Goal: Task Accomplishment & Management: Use online tool/utility

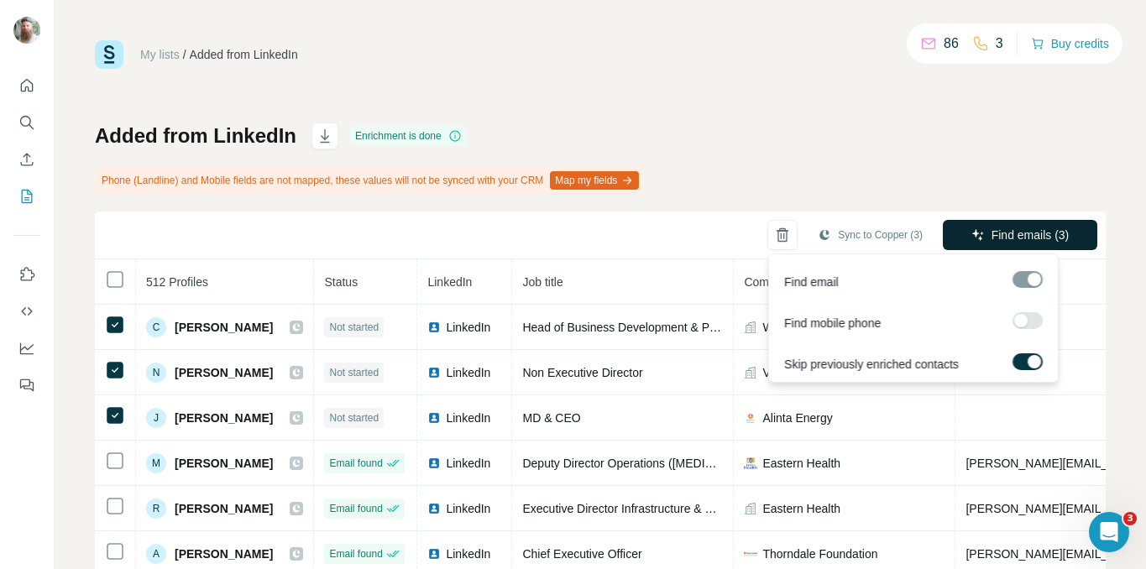
click at [952, 228] on button "Find emails (3)" at bounding box center [1020, 235] width 154 height 30
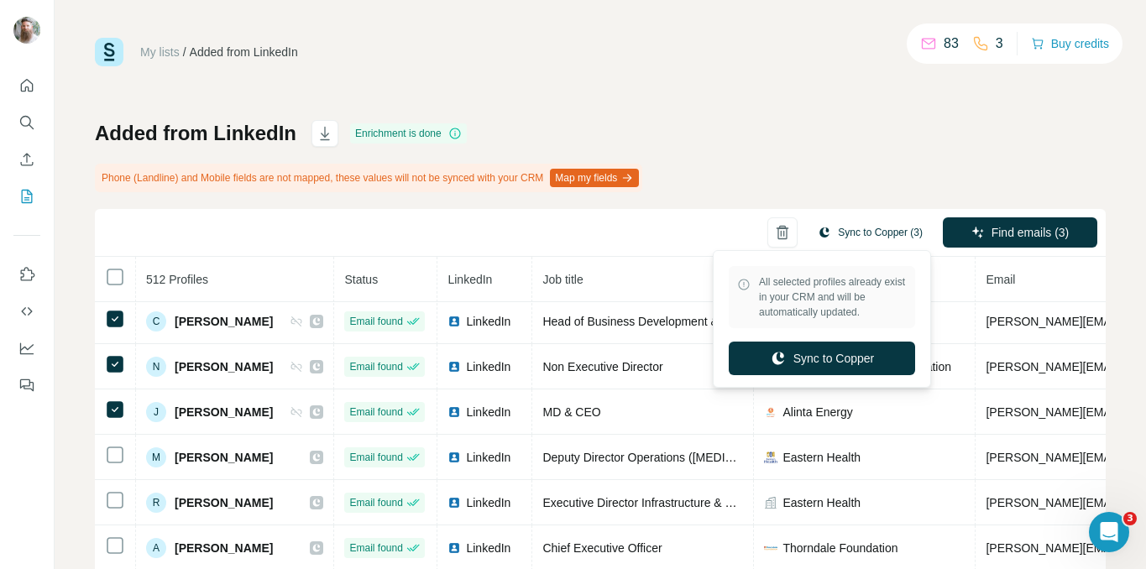
scroll to position [3, 0]
click at [842, 232] on button "Sync to Copper (3)" at bounding box center [870, 231] width 128 height 25
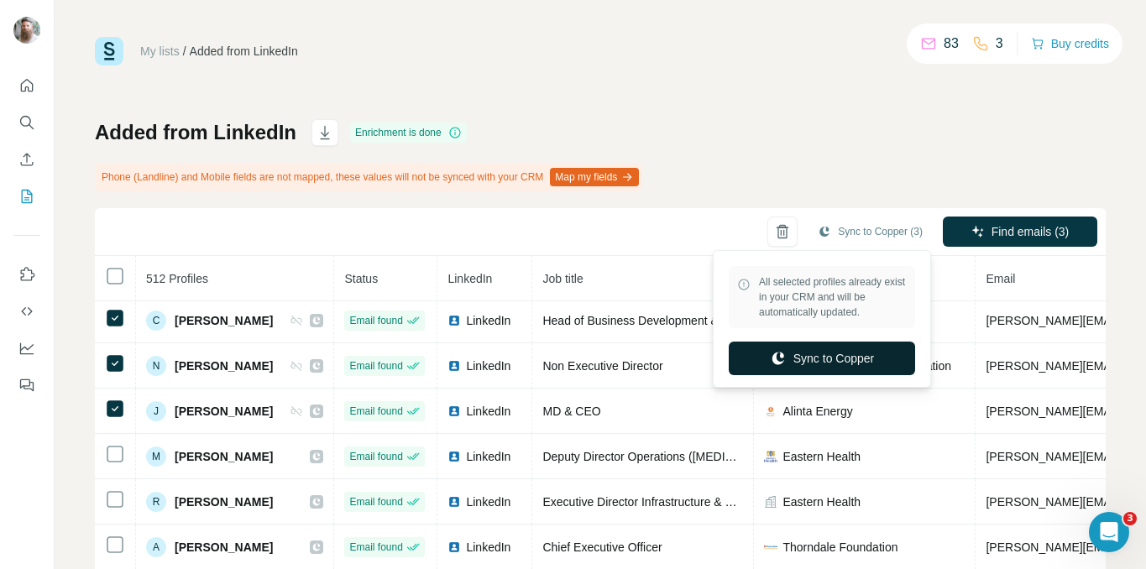
click at [842, 351] on button "Sync to Copper" at bounding box center [822, 359] width 186 height 34
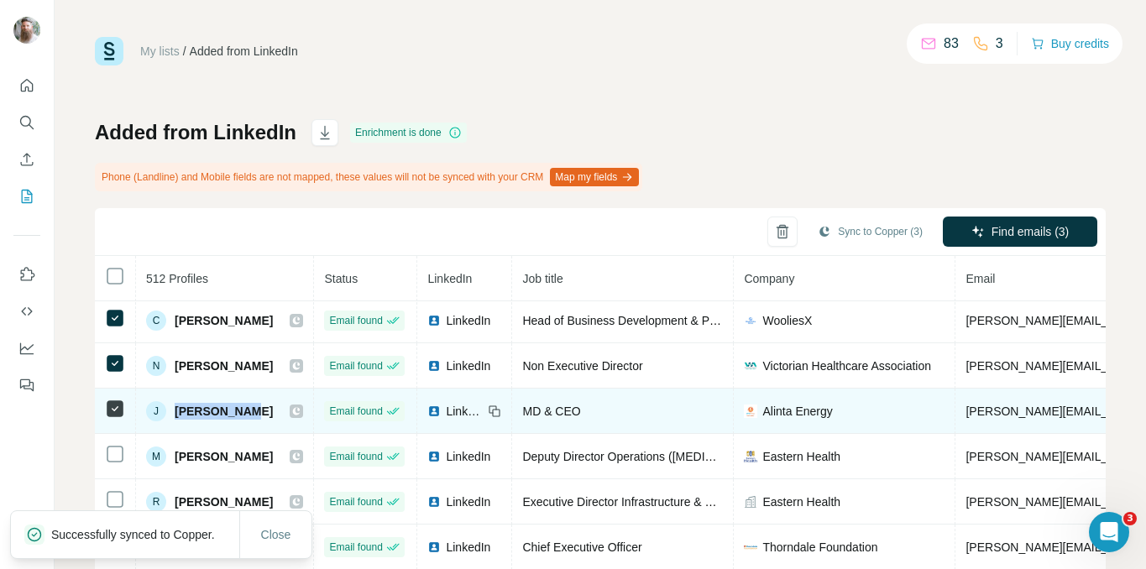
drag, startPoint x: 254, startPoint y: 411, endPoint x: 175, endPoint y: 411, distance: 78.9
click at [175, 411] on div "J [PERSON_NAME]" at bounding box center [224, 411] width 157 height 20
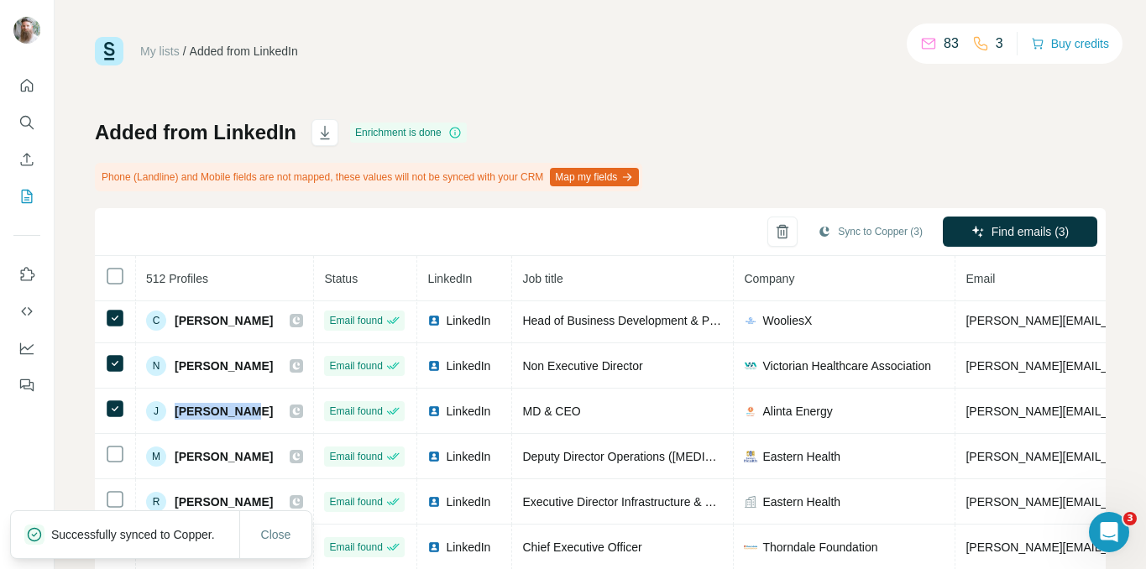
copy span "[PERSON_NAME]"
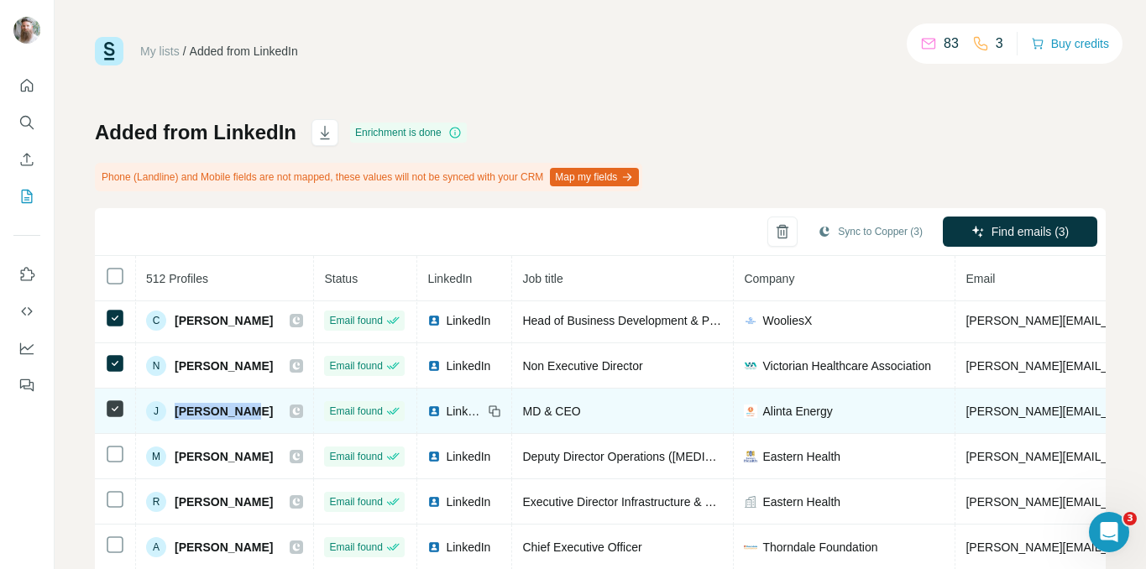
click at [218, 406] on span "[PERSON_NAME]" at bounding box center [224, 411] width 98 height 17
click at [483, 410] on span "LinkedIn" at bounding box center [464, 411] width 37 height 17
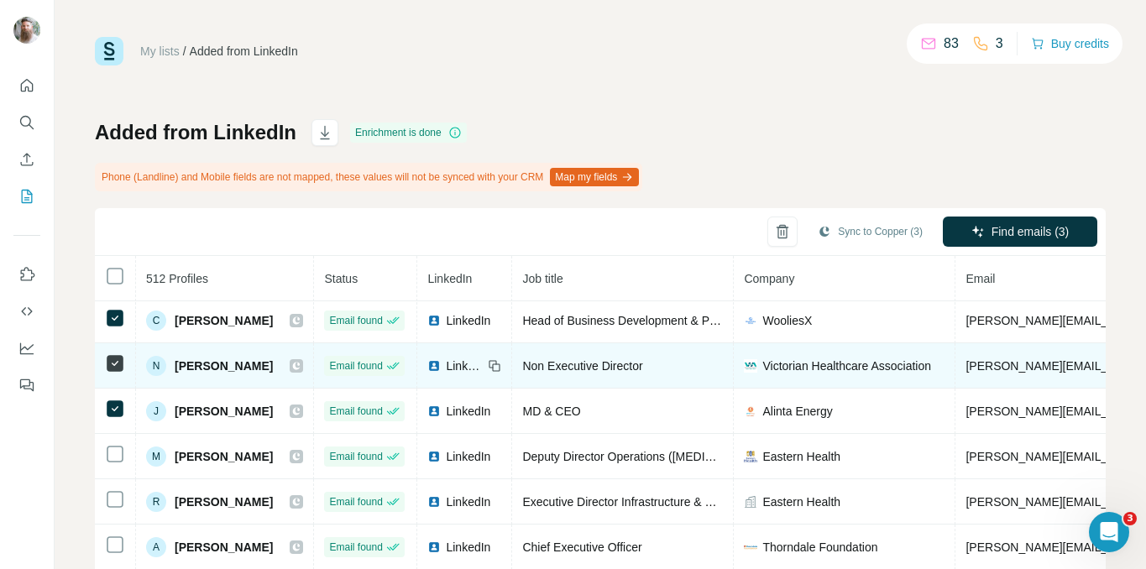
drag, startPoint x: 313, startPoint y: 369, endPoint x: 176, endPoint y: 364, distance: 137.0
click at [176, 364] on div "N [PERSON_NAME]" at bounding box center [224, 366] width 157 height 20
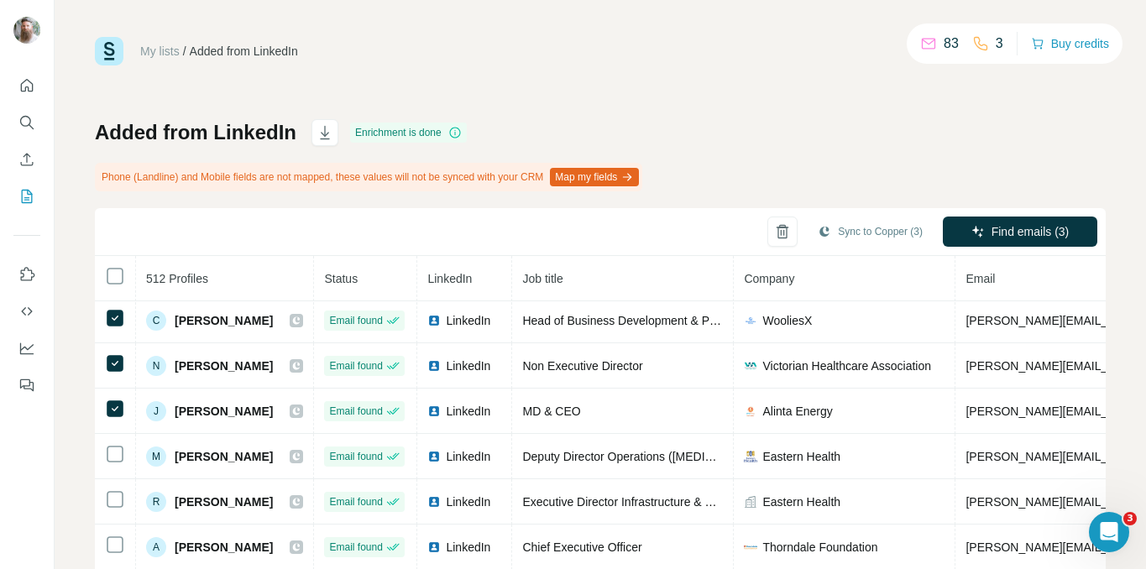
copy span "[PERSON_NAME]"
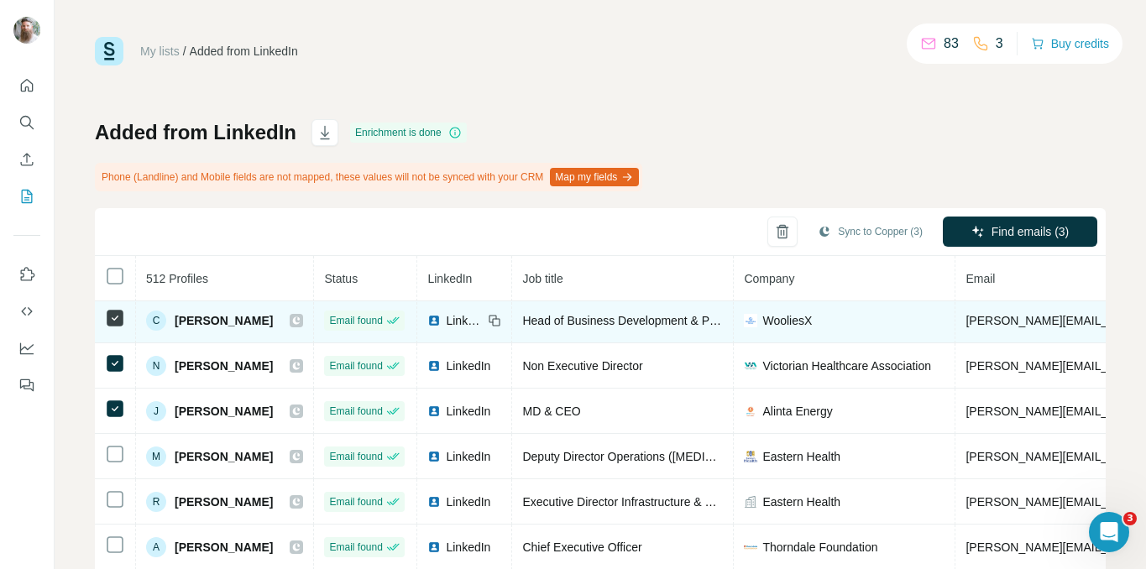
drag, startPoint x: 178, startPoint y: 318, endPoint x: 280, endPoint y: 325, distance: 102.7
click at [280, 325] on div "C [PERSON_NAME]" at bounding box center [224, 321] width 157 height 20
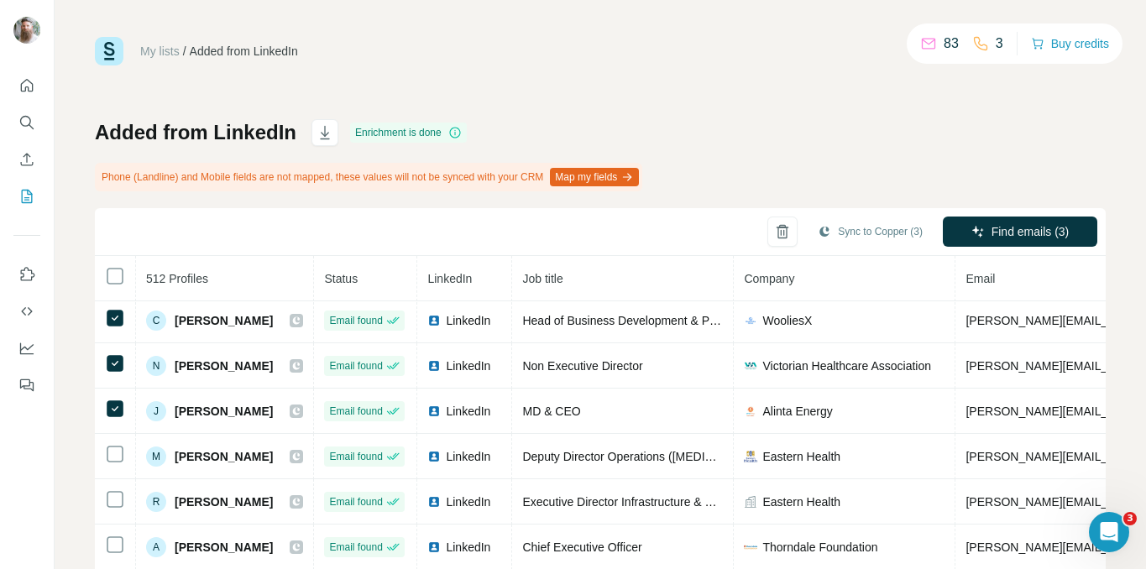
copy span "[PERSON_NAME]"
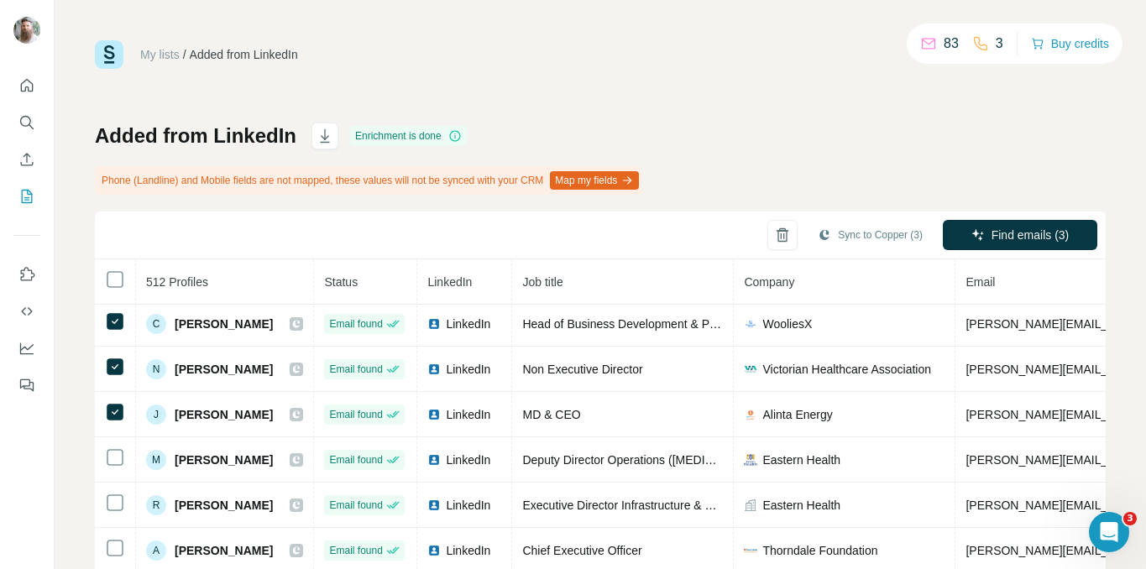
scroll to position [0, 0]
